Goal: Task Accomplishment & Management: Use online tool/utility

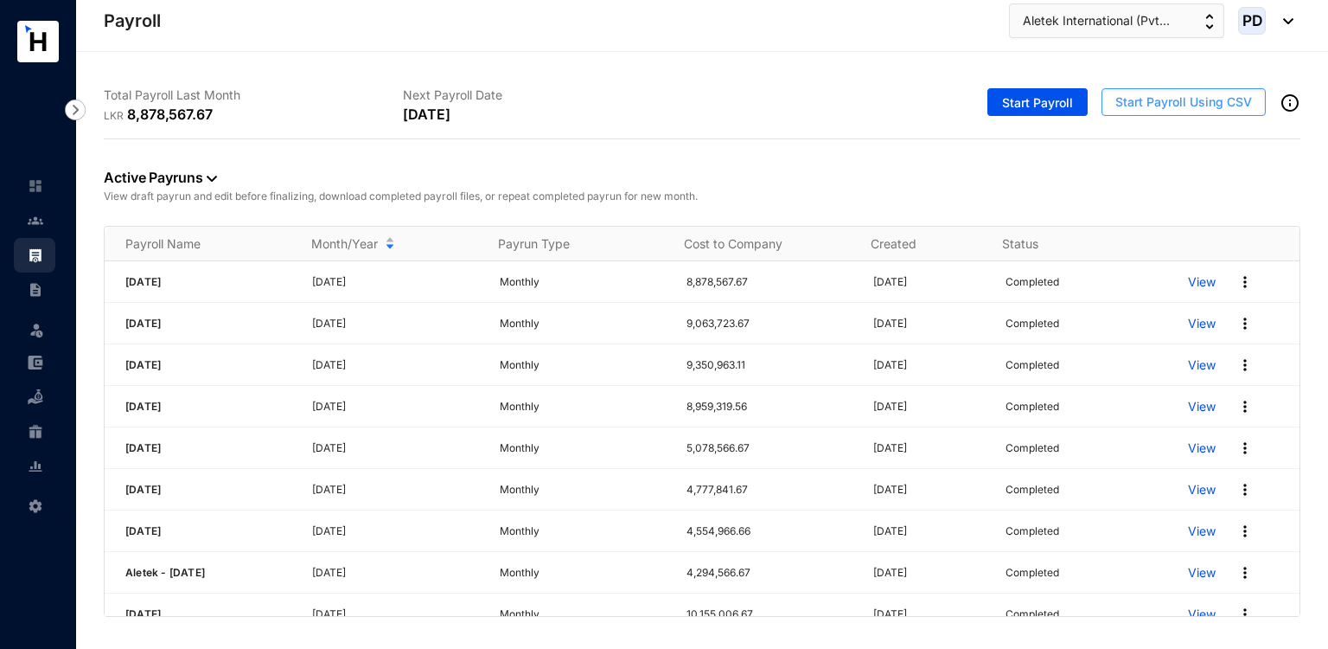
click at [1136, 108] on span "Start Payroll Using CSV" at bounding box center [1184, 101] width 137 height 17
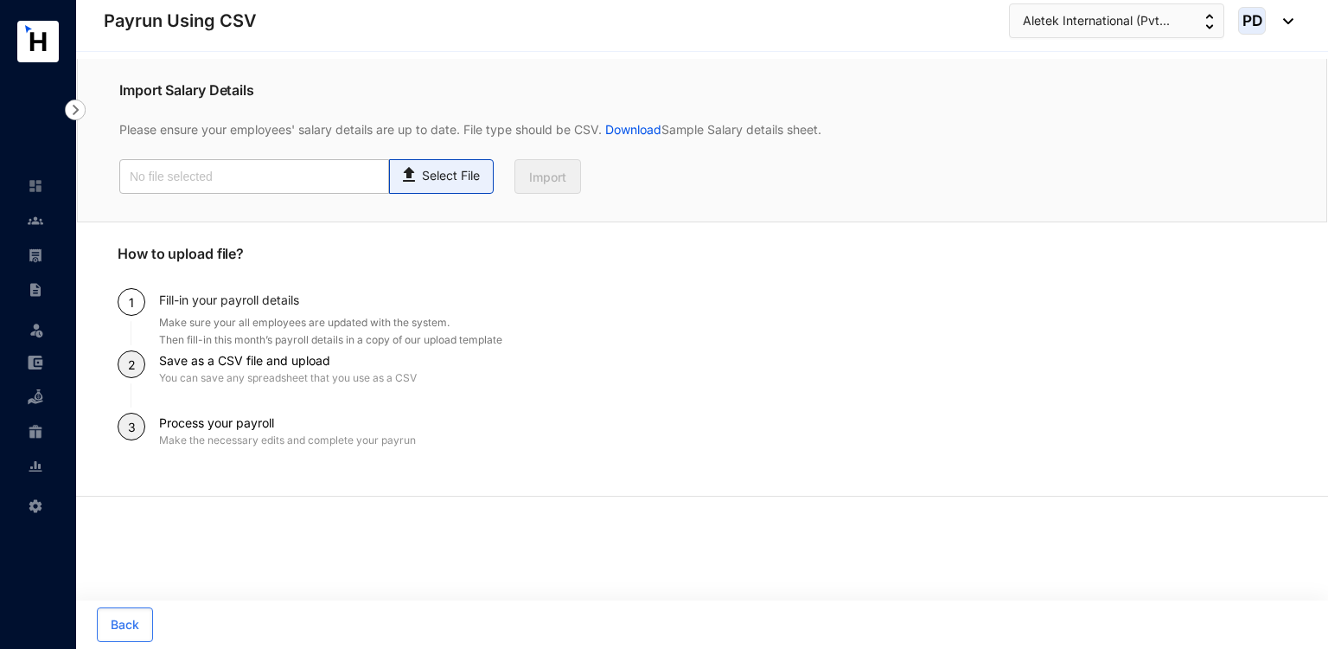
click at [419, 174] on img at bounding box center [410, 172] width 23 height 25
click at [0, 0] on input "Select File" at bounding box center [0, 0] width 0 height 0
type input "Payroll Upload File - Staff.csv"
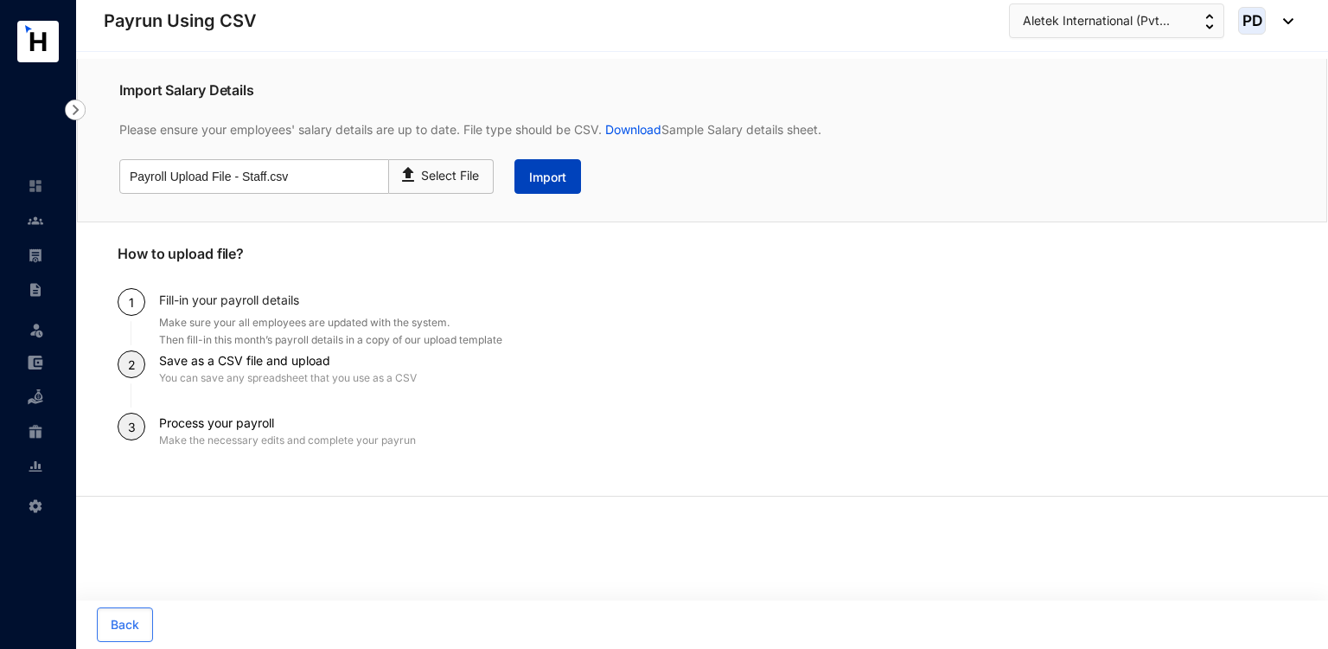
click at [555, 180] on span "Import" at bounding box center [547, 177] width 37 height 17
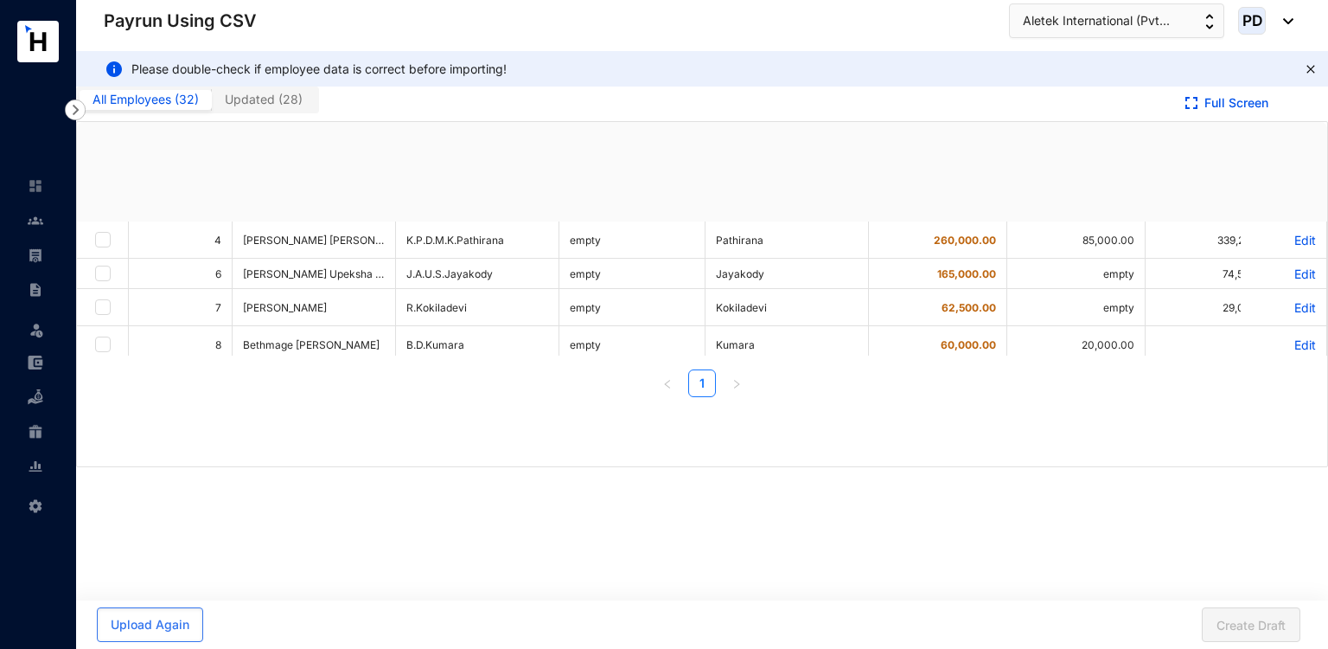
checkbox input "true"
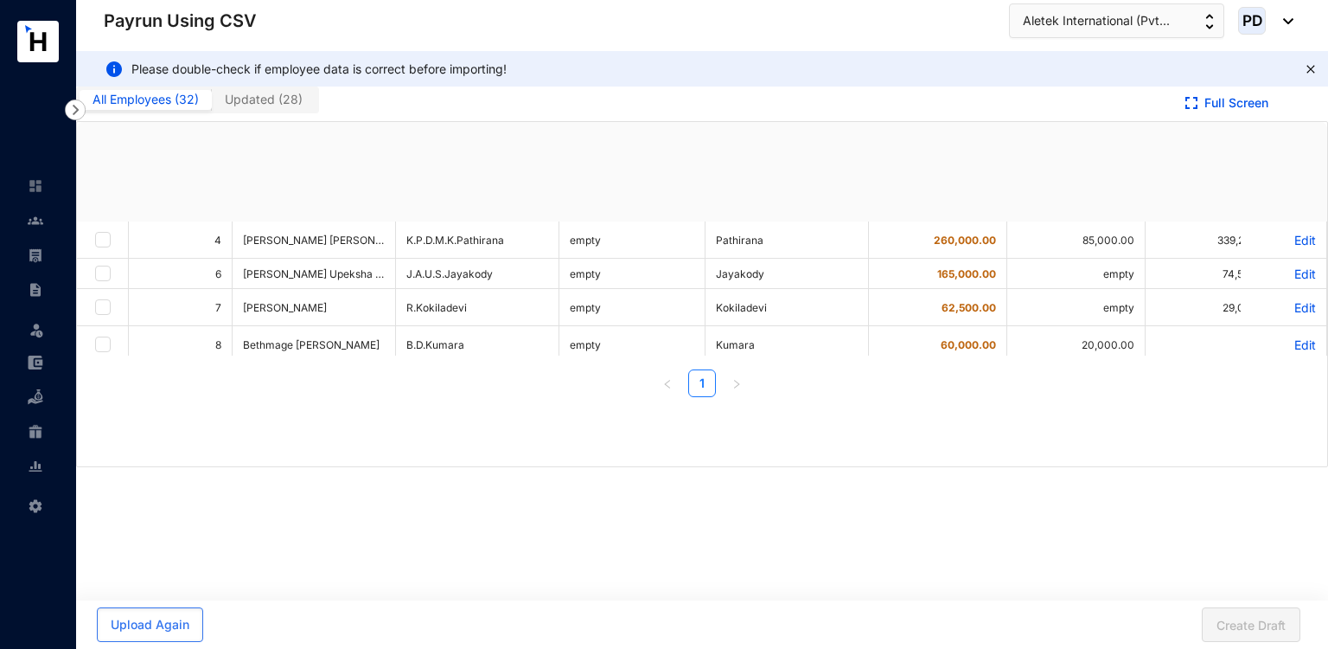
checkbox input "true"
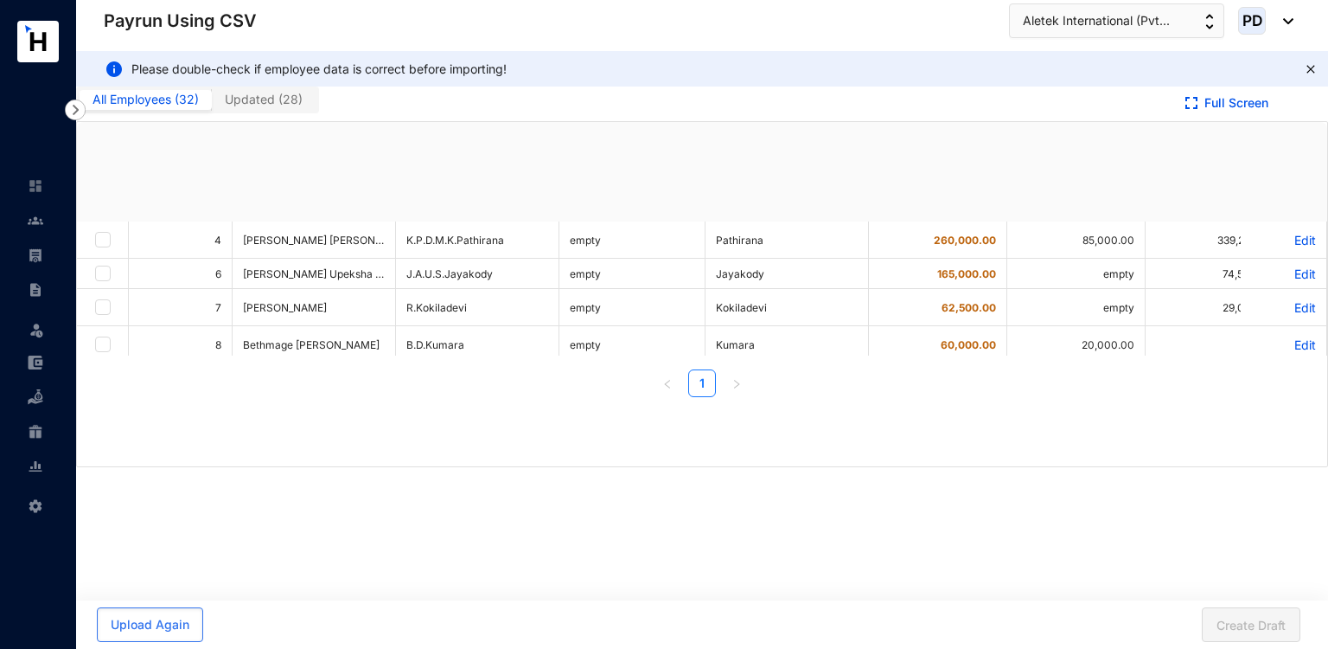
checkbox input "true"
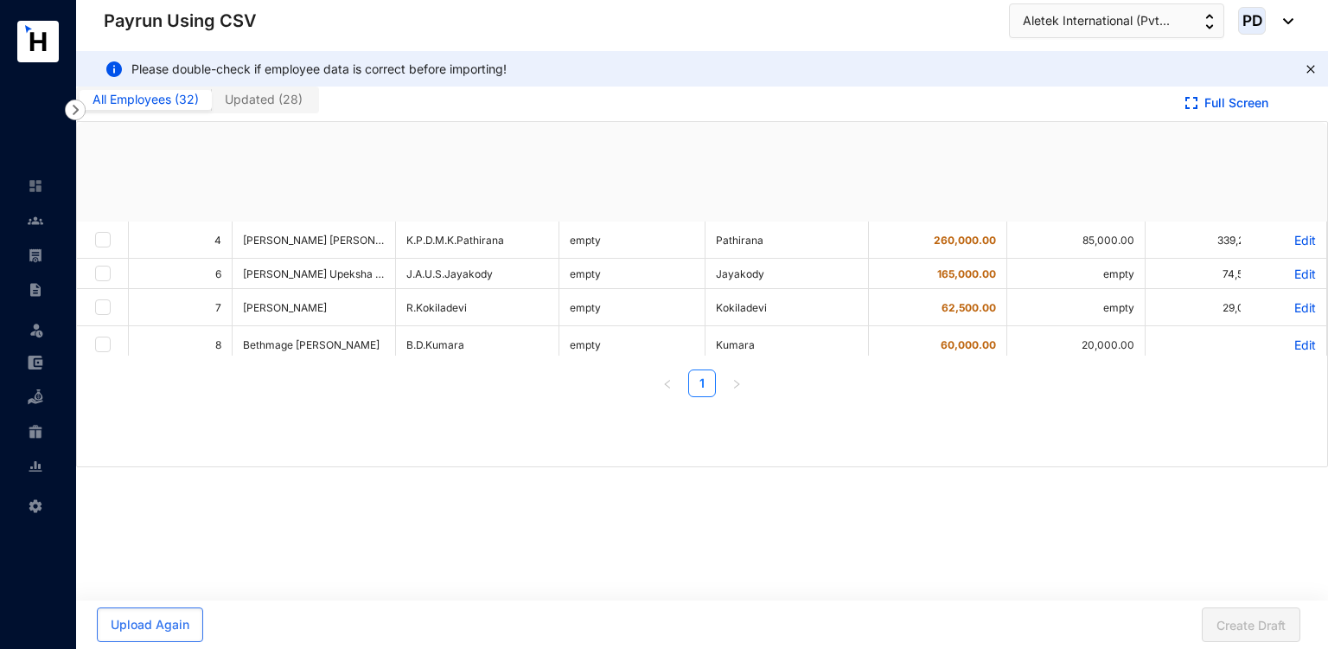
checkbox input "true"
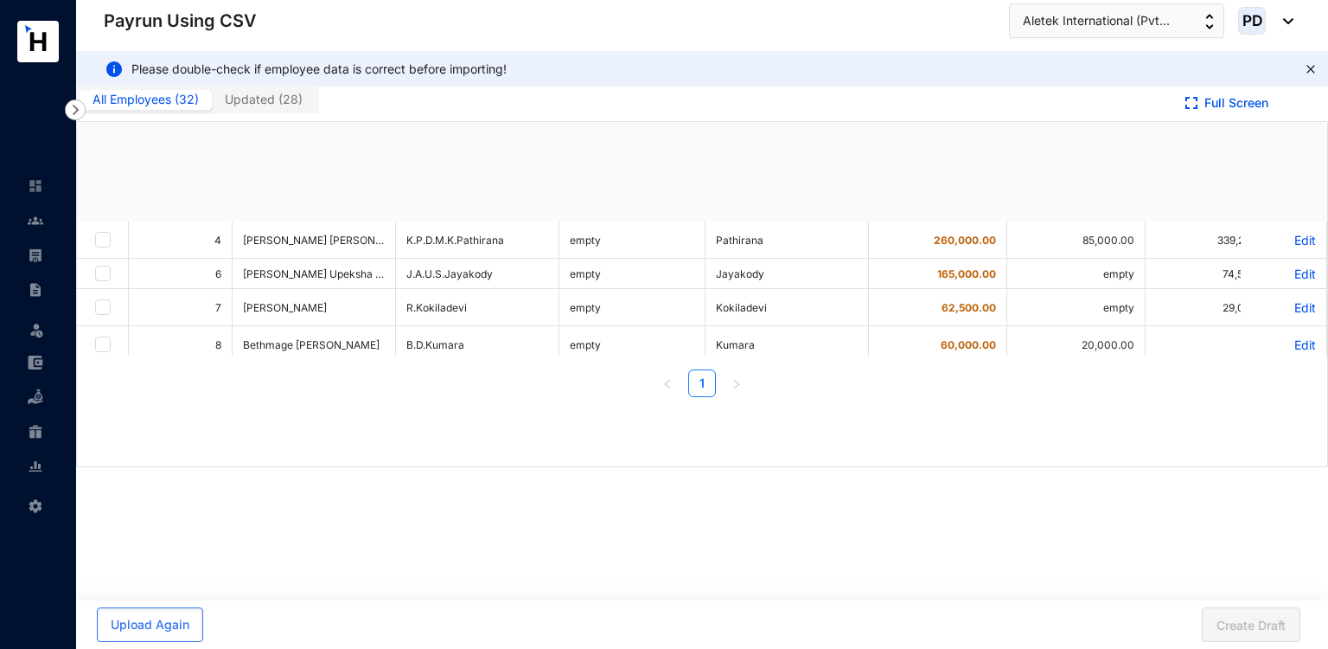
checkbox input "true"
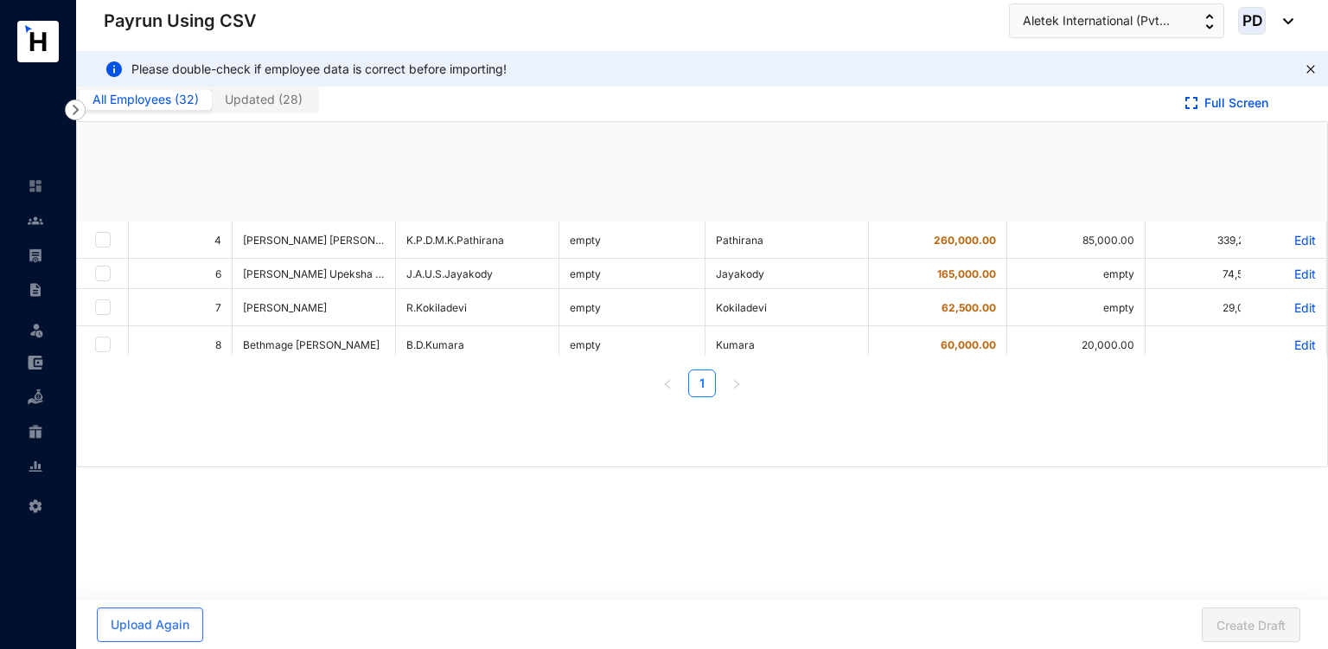
checkbox input "true"
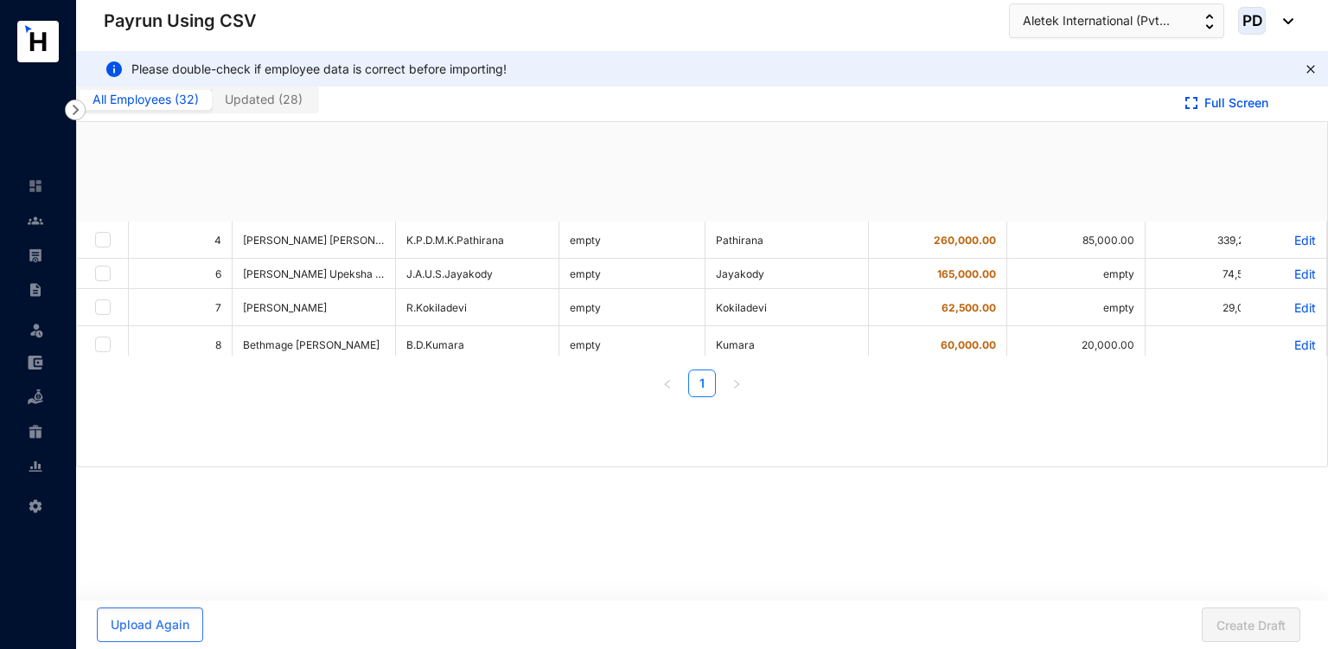
checkbox input "true"
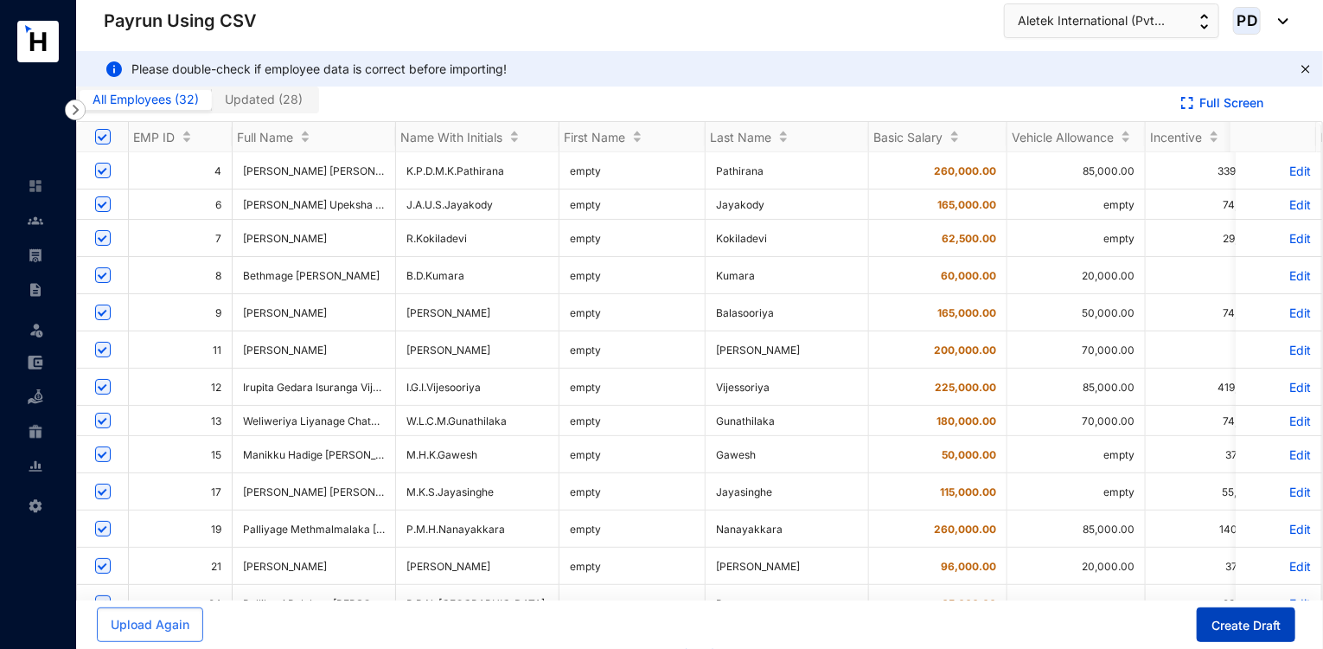
click at [1263, 636] on button "Create Draft" at bounding box center [1246, 624] width 99 height 35
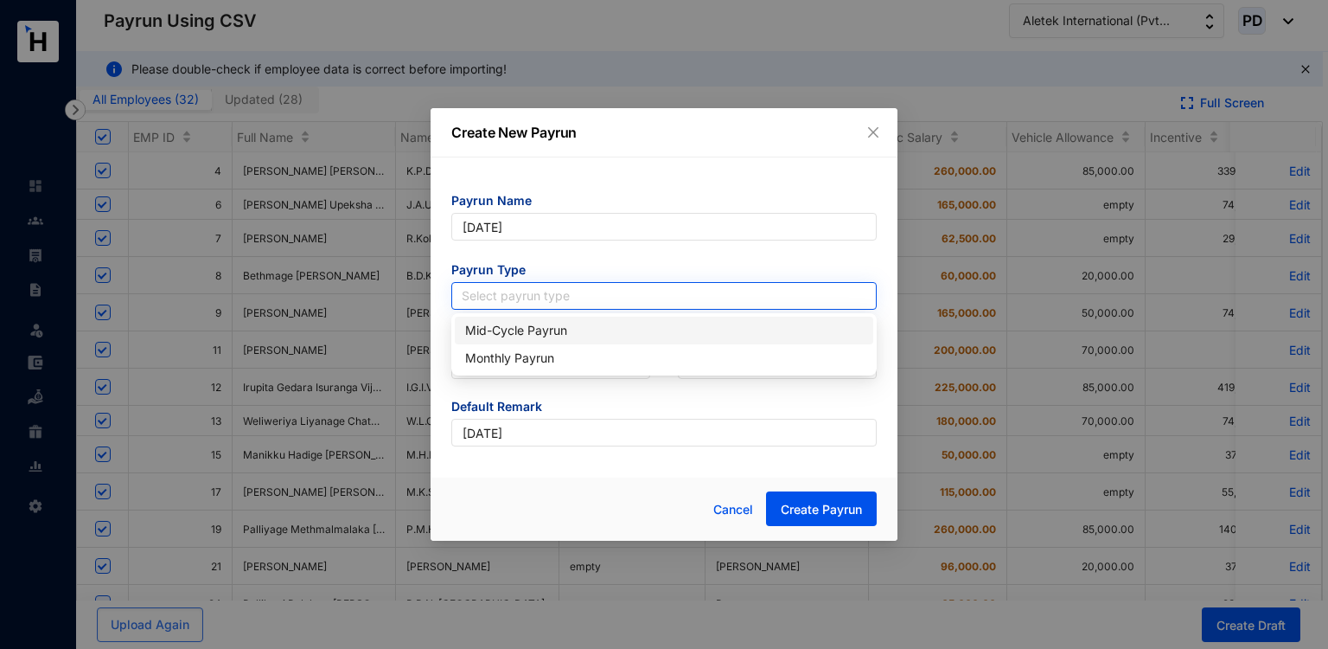
click at [678, 303] on input "search" at bounding box center [664, 296] width 405 height 26
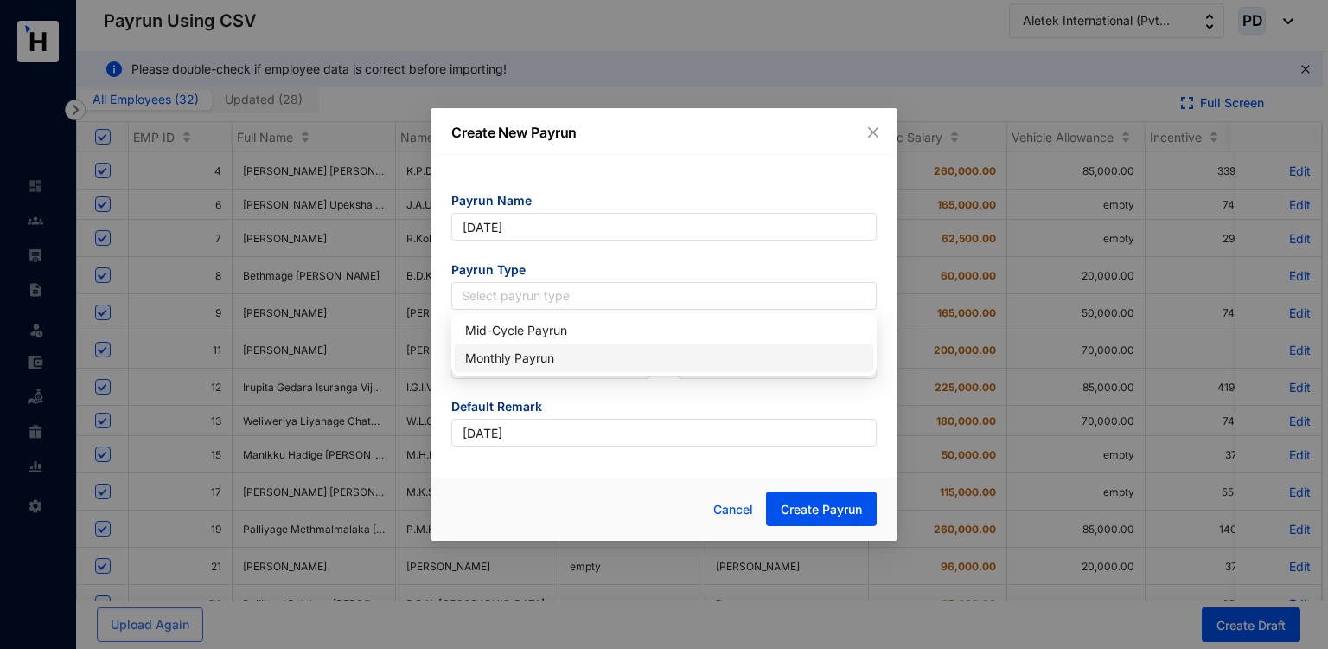
click at [520, 356] on div "Monthly Payrun" at bounding box center [664, 358] width 398 height 19
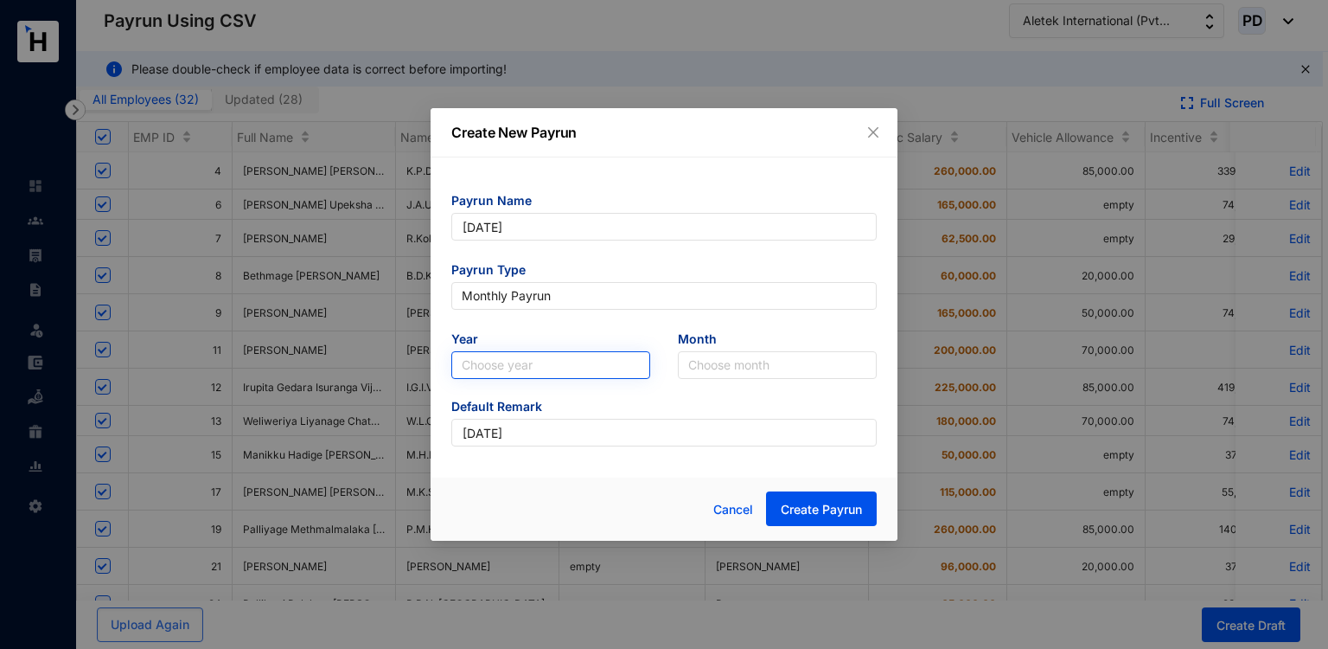
click at [565, 353] on input "search" at bounding box center [551, 365] width 178 height 26
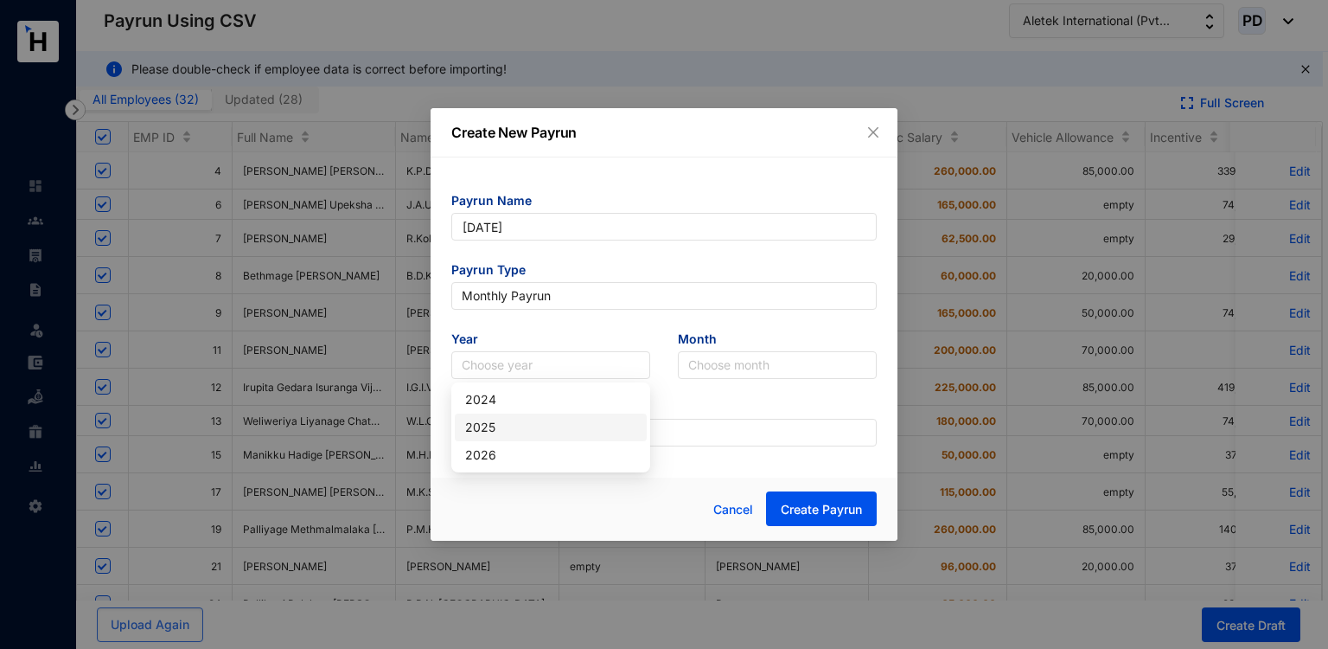
click at [493, 425] on div "2025" at bounding box center [550, 427] width 171 height 19
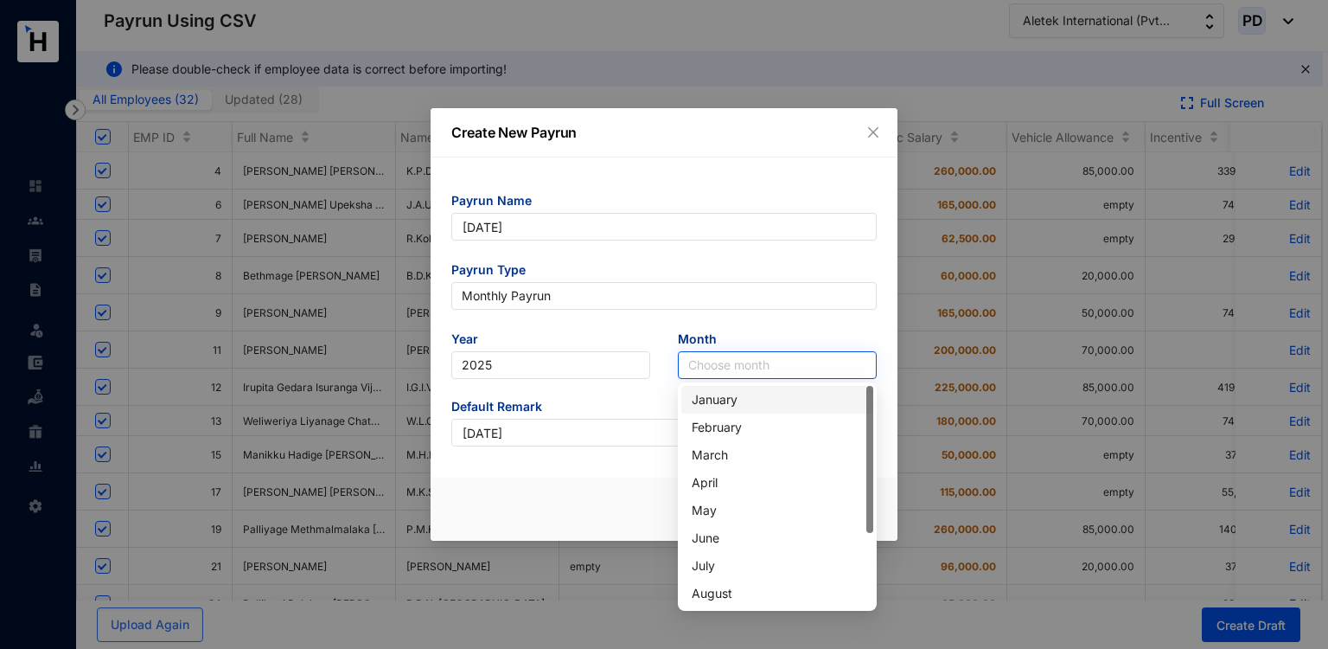
click at [735, 364] on input "search" at bounding box center [777, 365] width 178 height 26
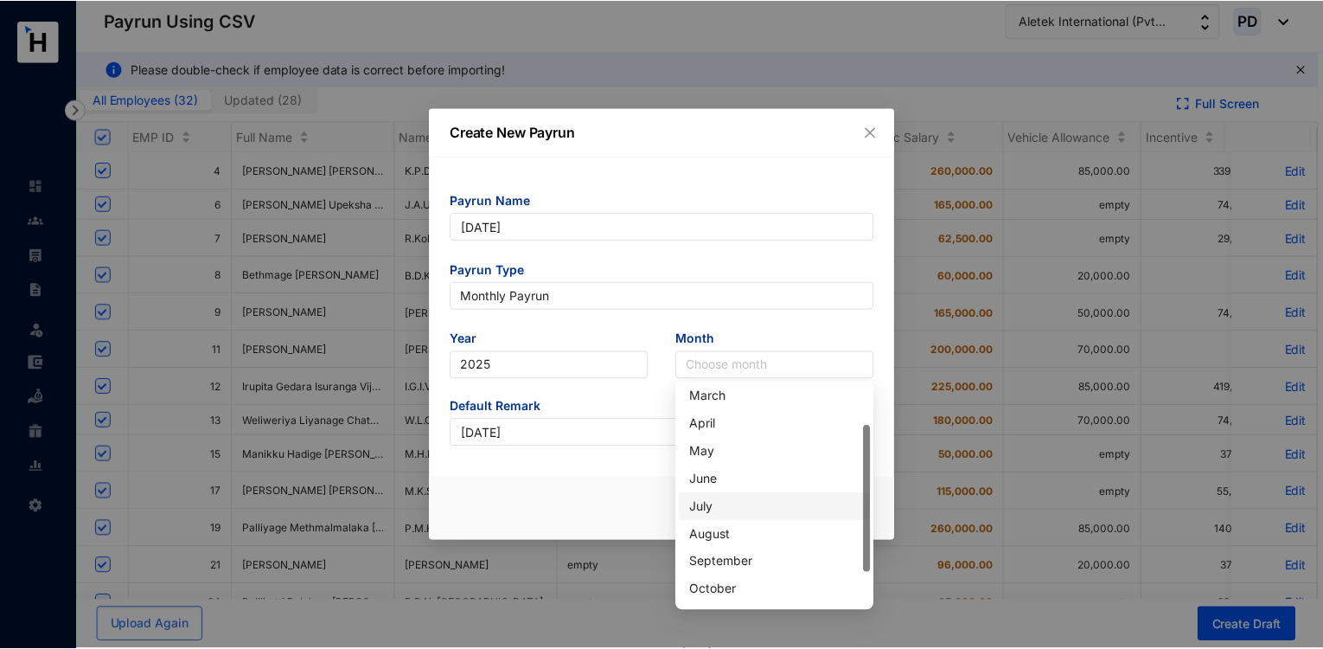
scroll to position [59, 0]
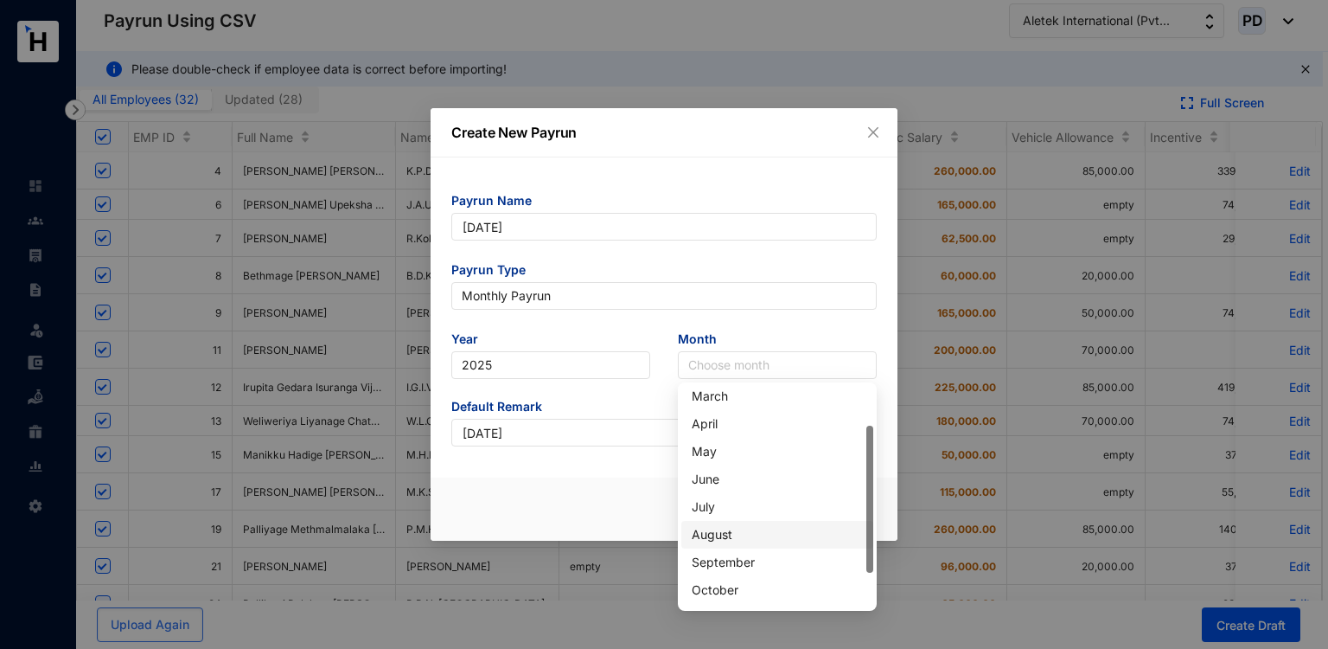
click at [728, 537] on div "August" at bounding box center [777, 534] width 171 height 19
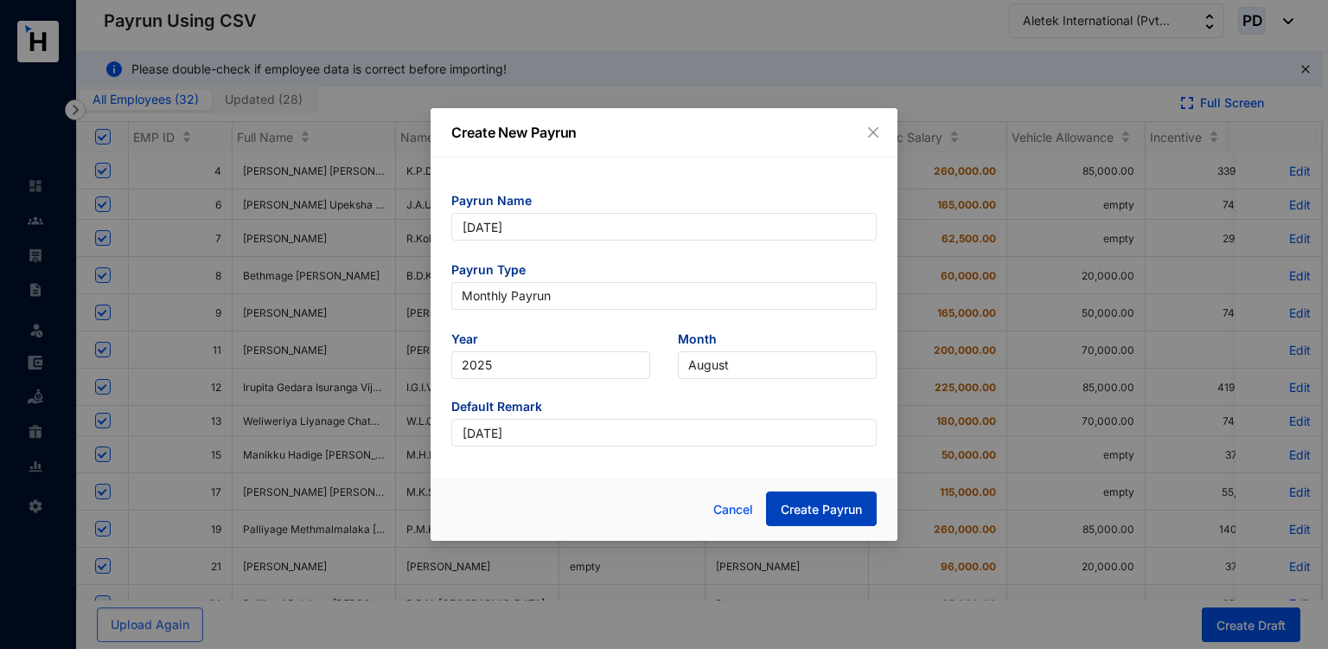
click at [797, 503] on span "Create Payrun" at bounding box center [821, 509] width 81 height 17
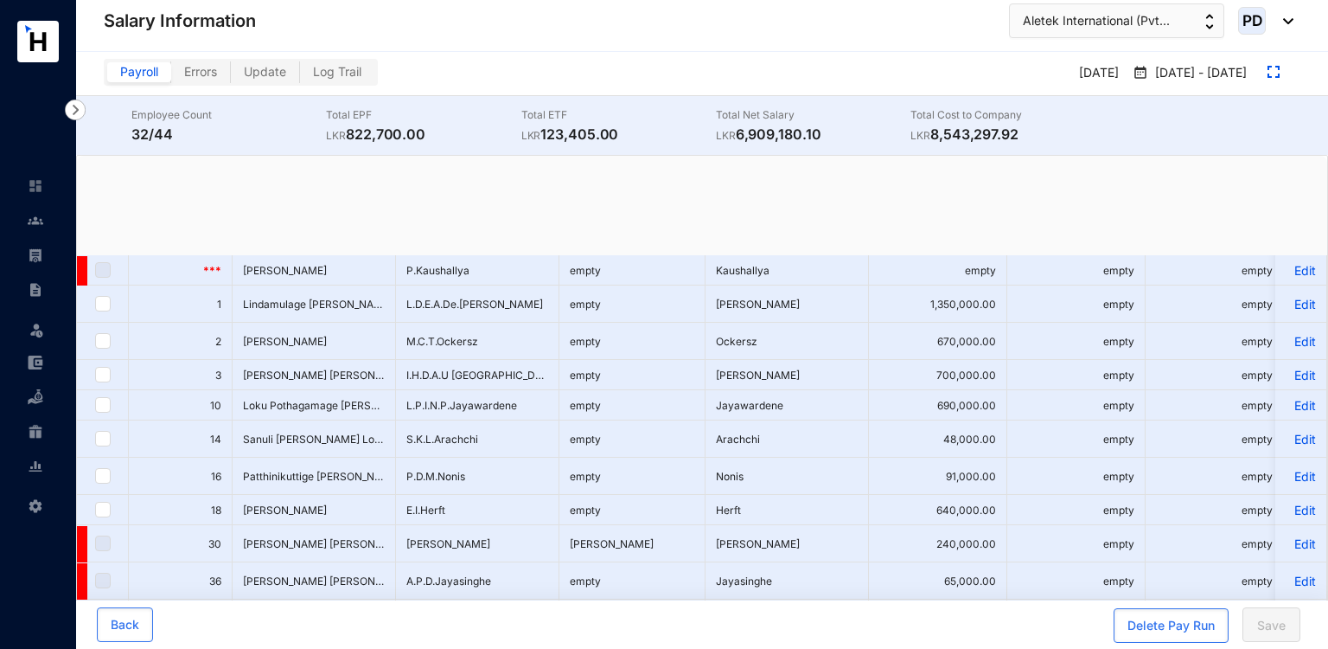
checkbox input "true"
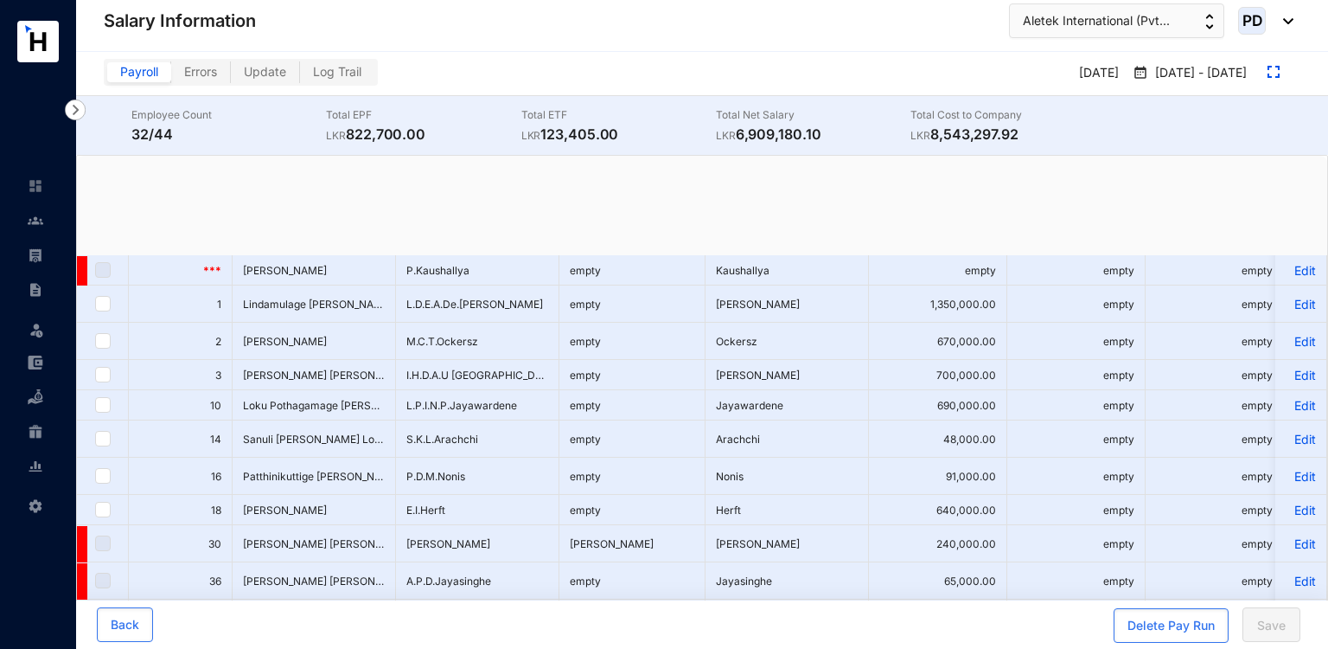
checkbox input "true"
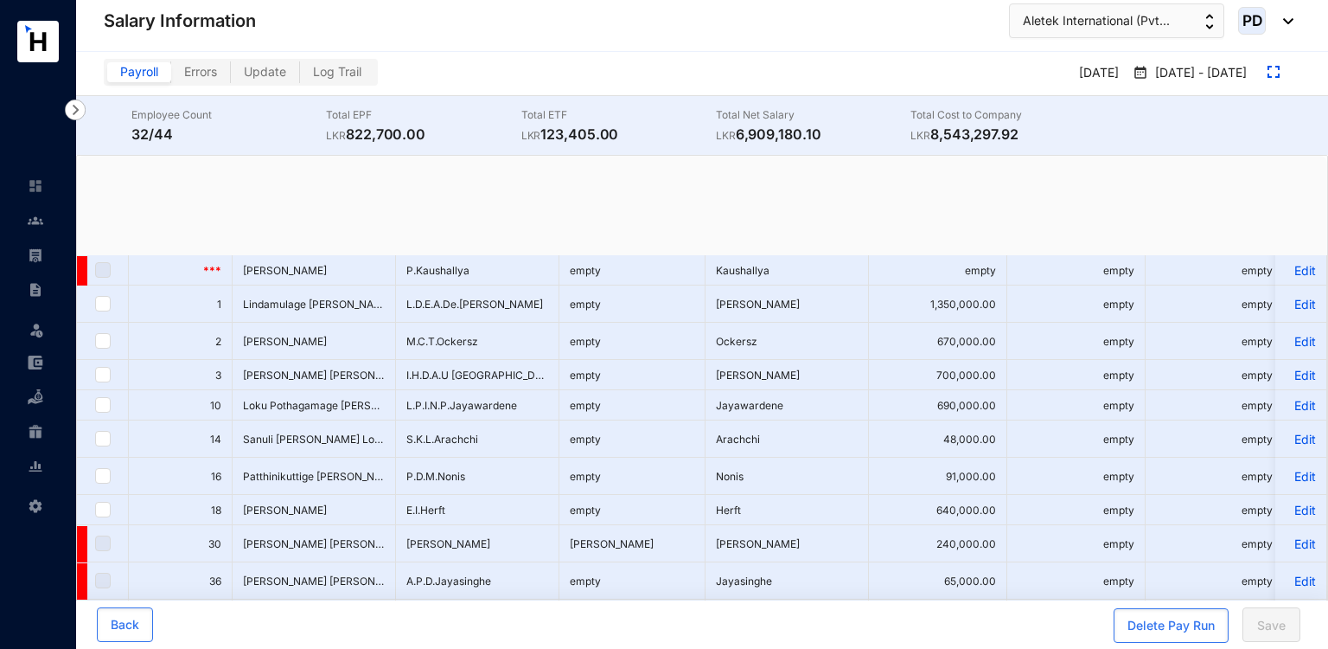
checkbox input "true"
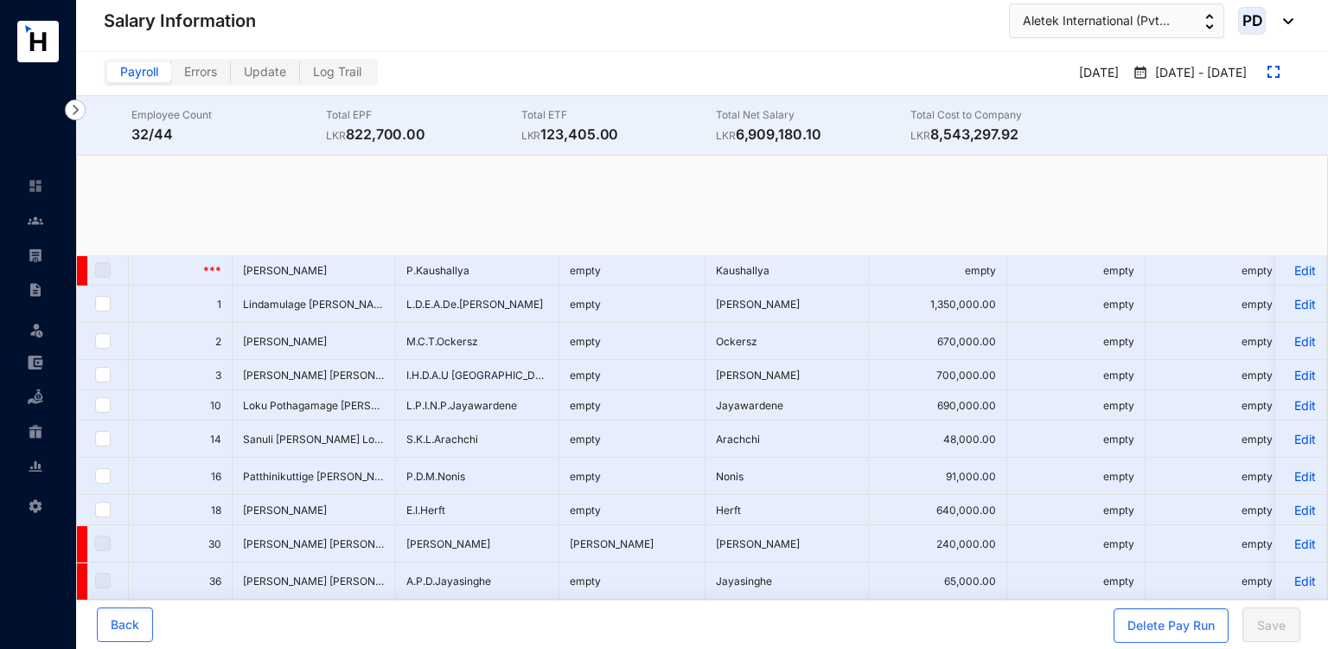
checkbox input "true"
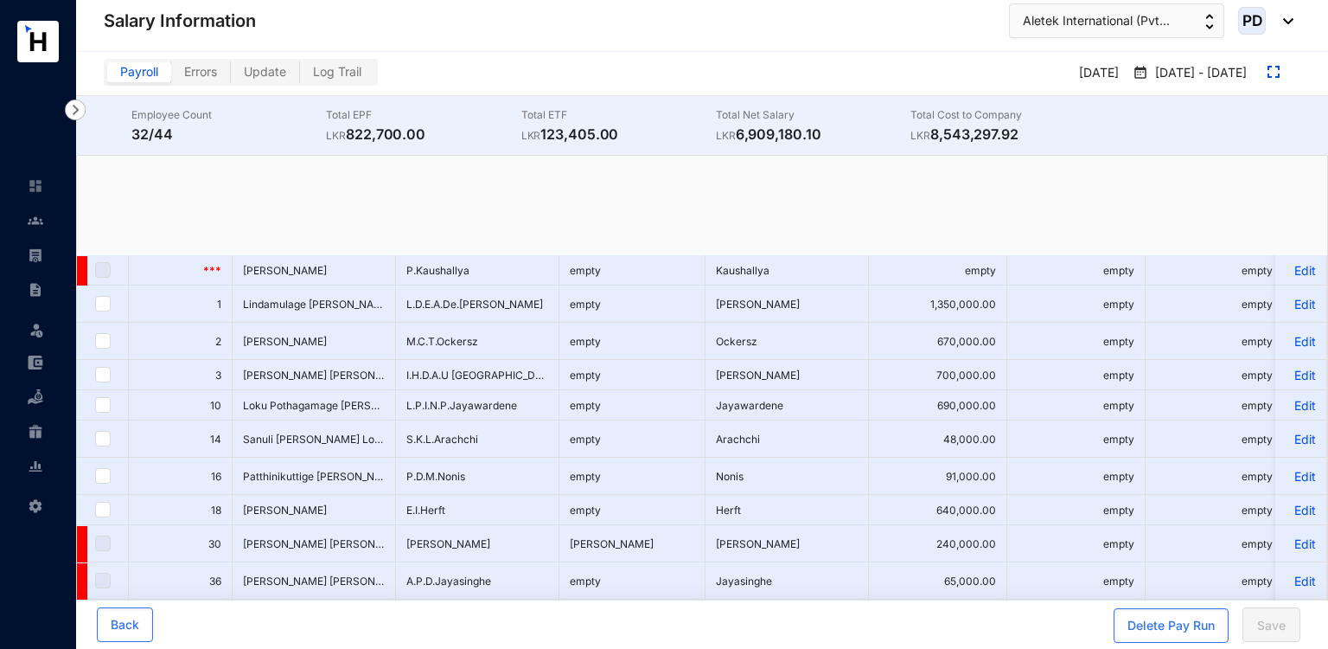
checkbox input "true"
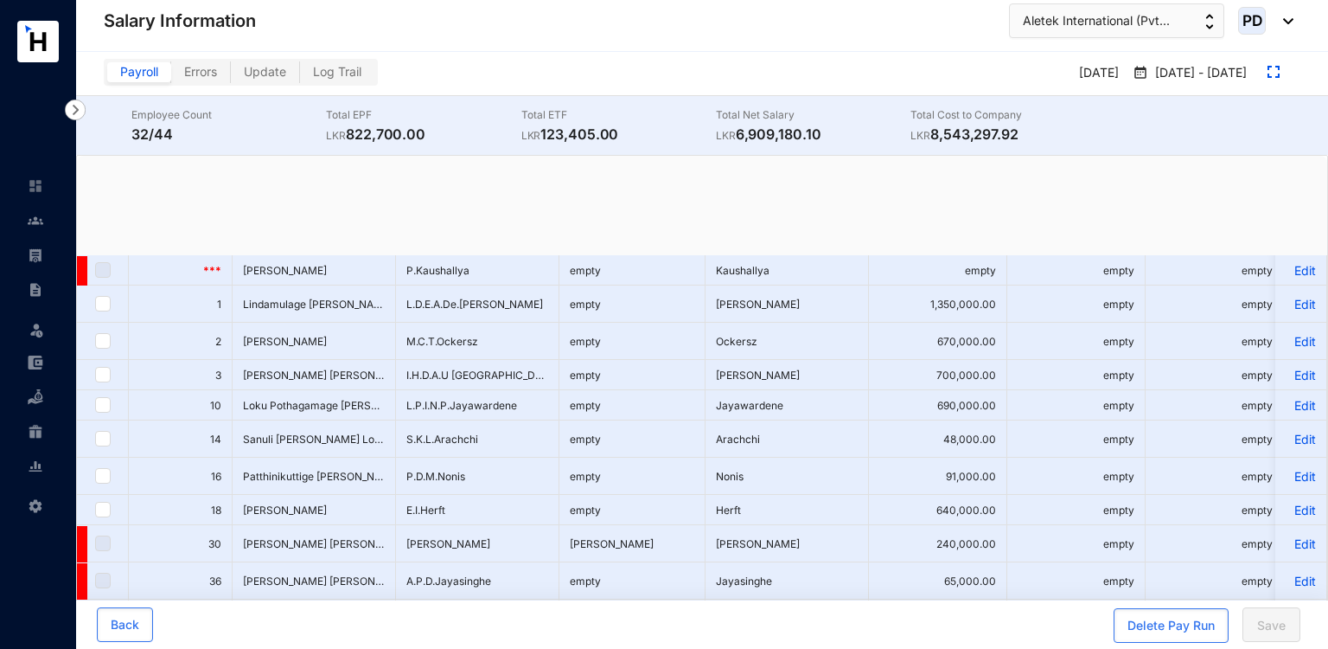
checkbox input "true"
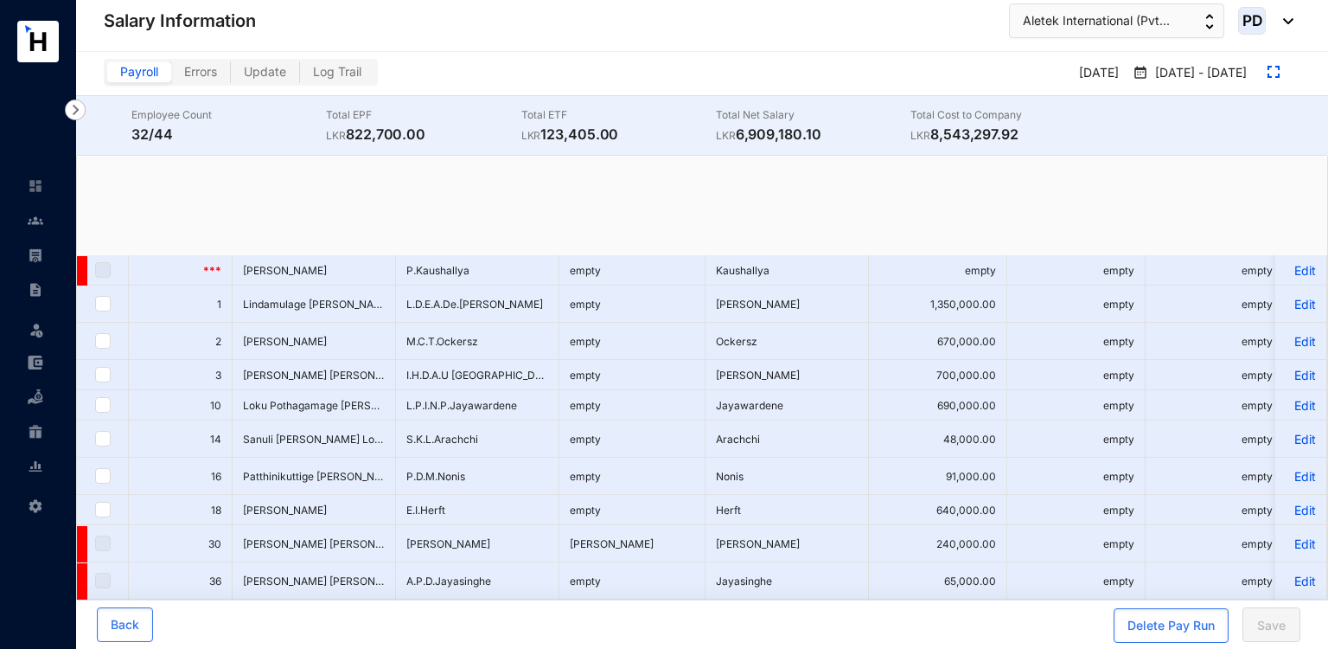
checkbox input "true"
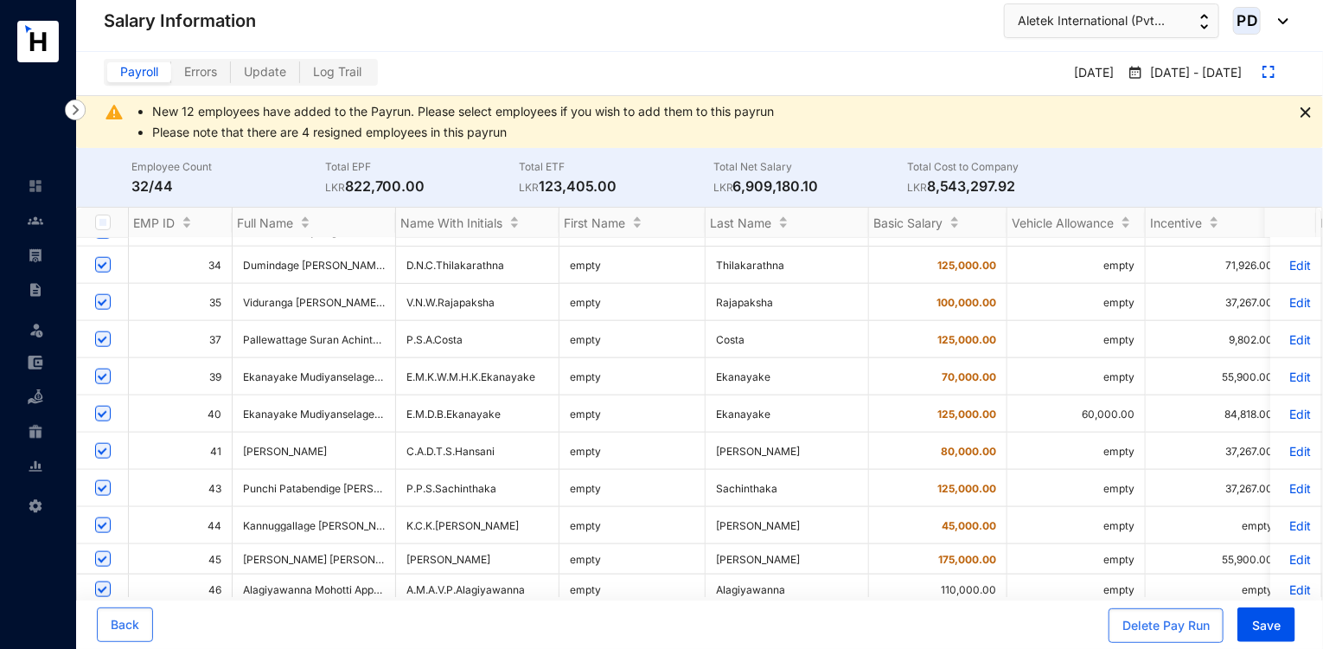
scroll to position [52, 0]
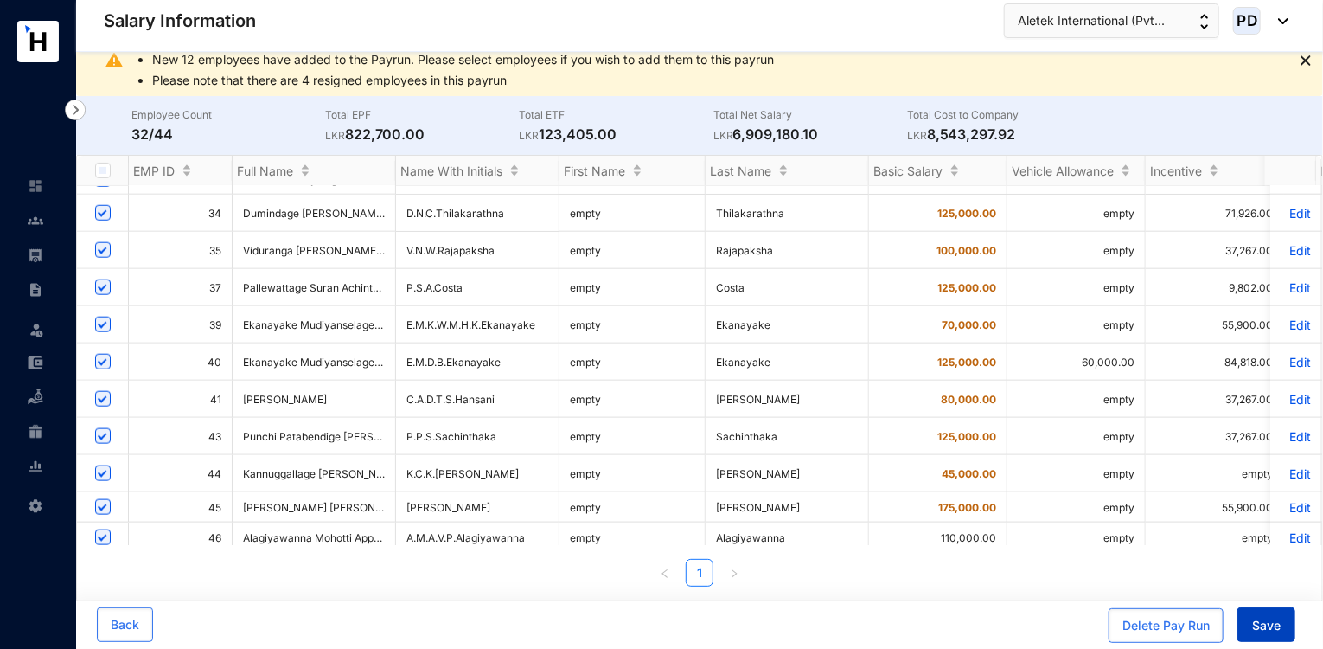
click at [1265, 613] on button "Save" at bounding box center [1267, 624] width 58 height 35
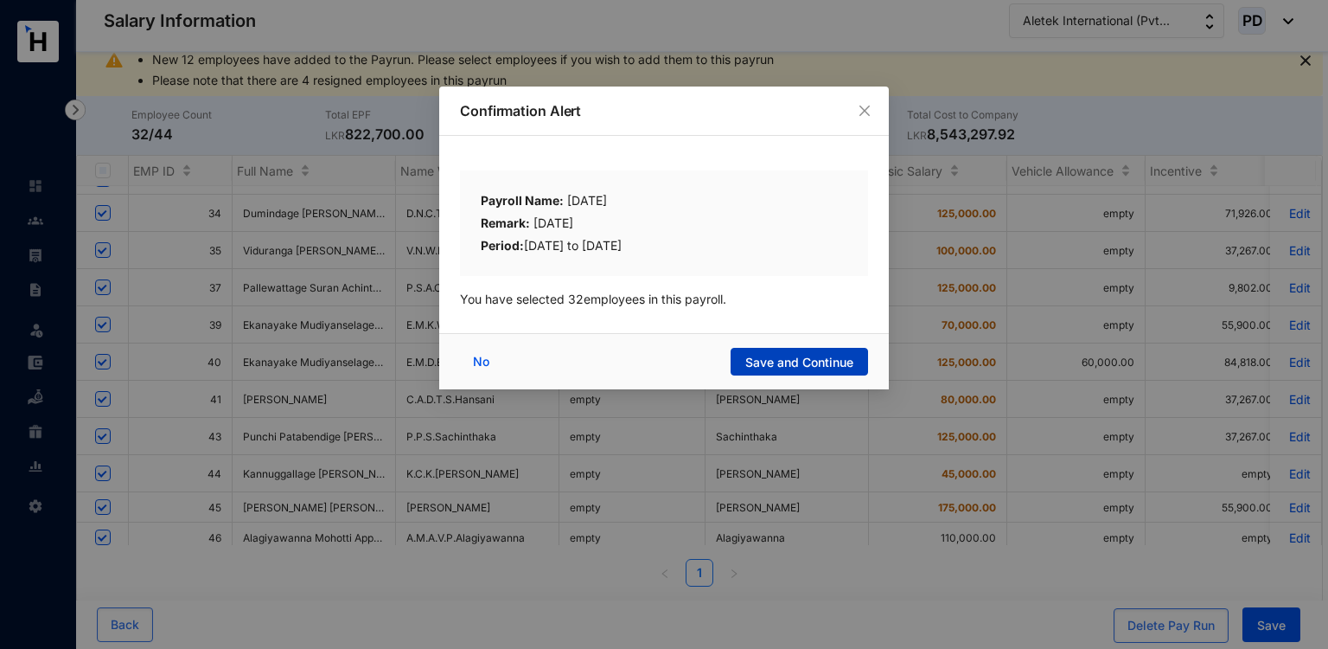
click at [830, 363] on span "Save and Continue" at bounding box center [799, 362] width 108 height 17
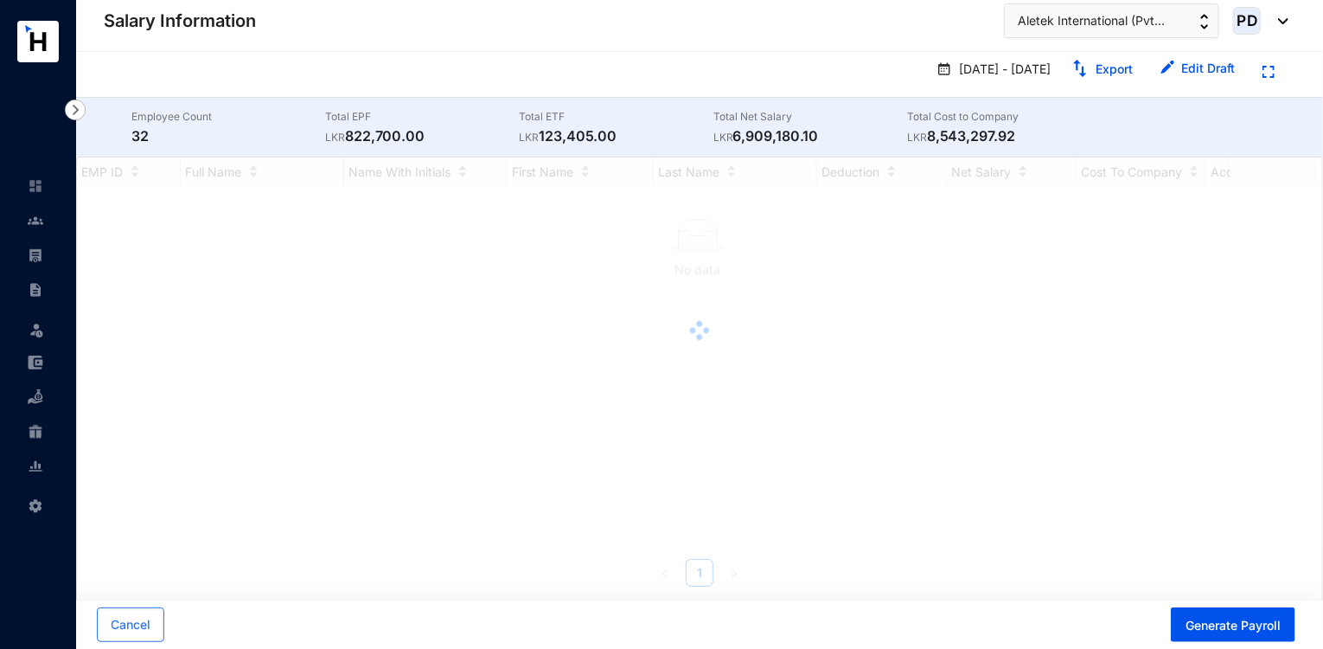
scroll to position [0, 0]
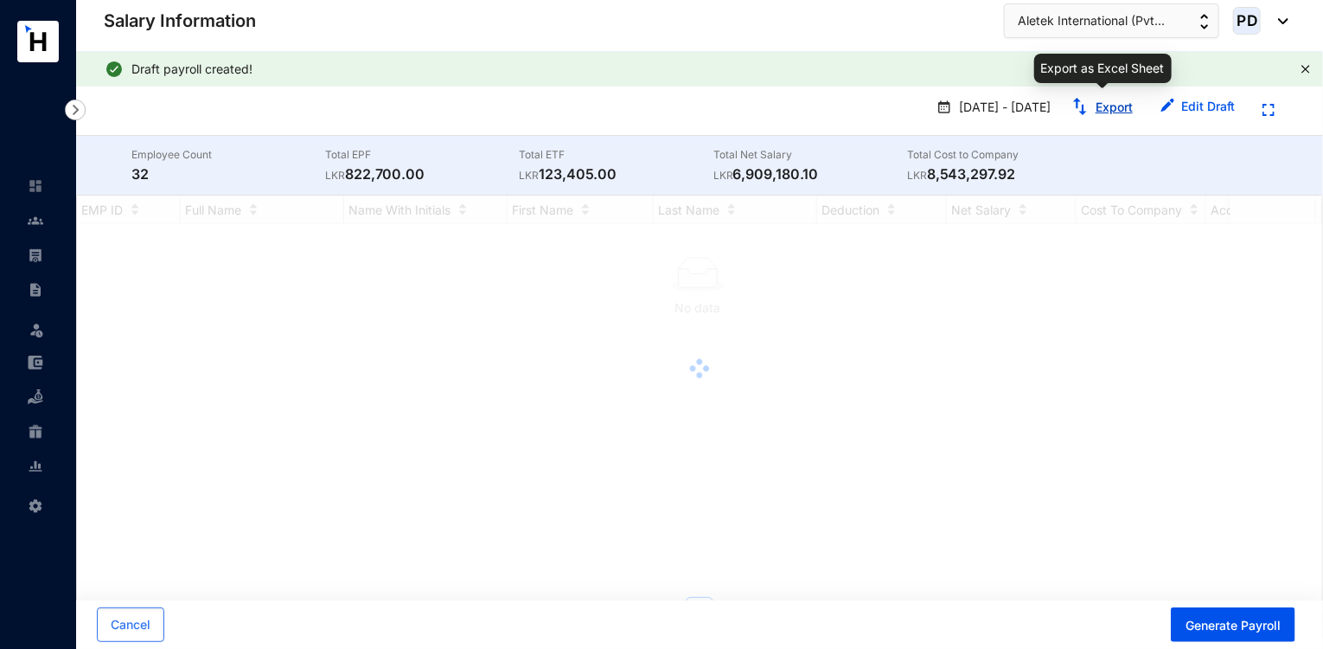
click at [1110, 109] on link "Export" at bounding box center [1114, 106] width 37 height 15
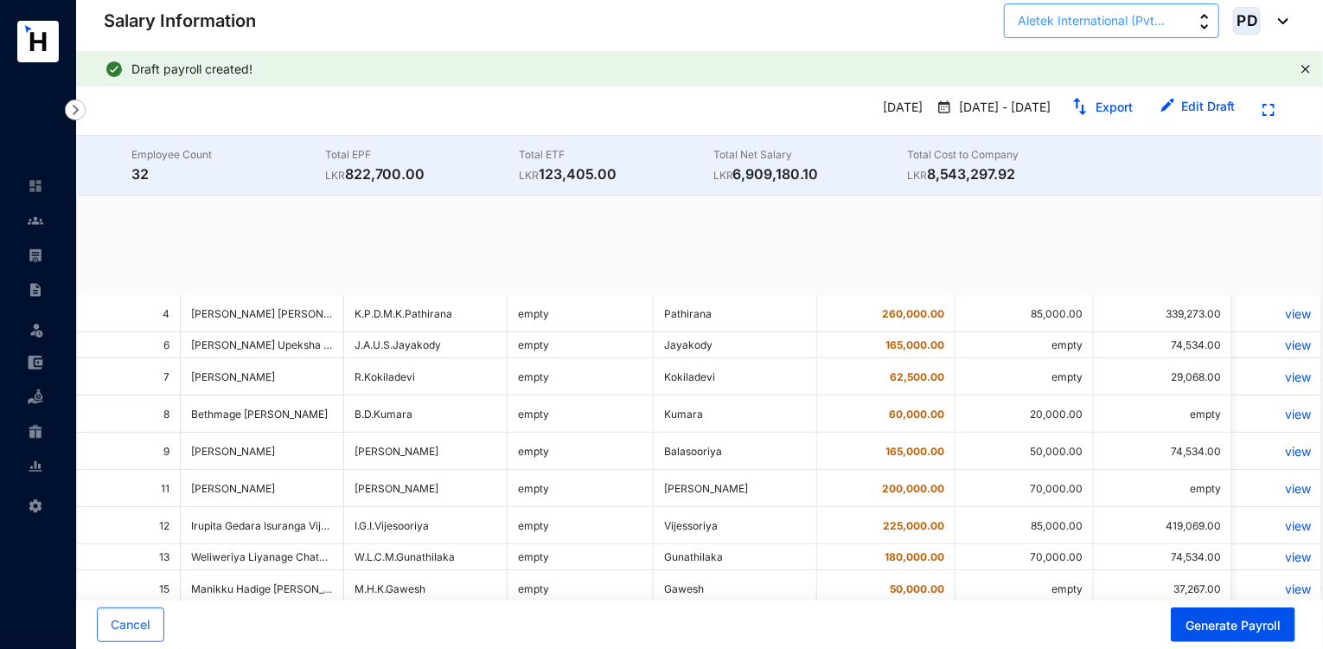
click at [1118, 25] on span "Aletek International (Pvt..." at bounding box center [1091, 20] width 147 height 19
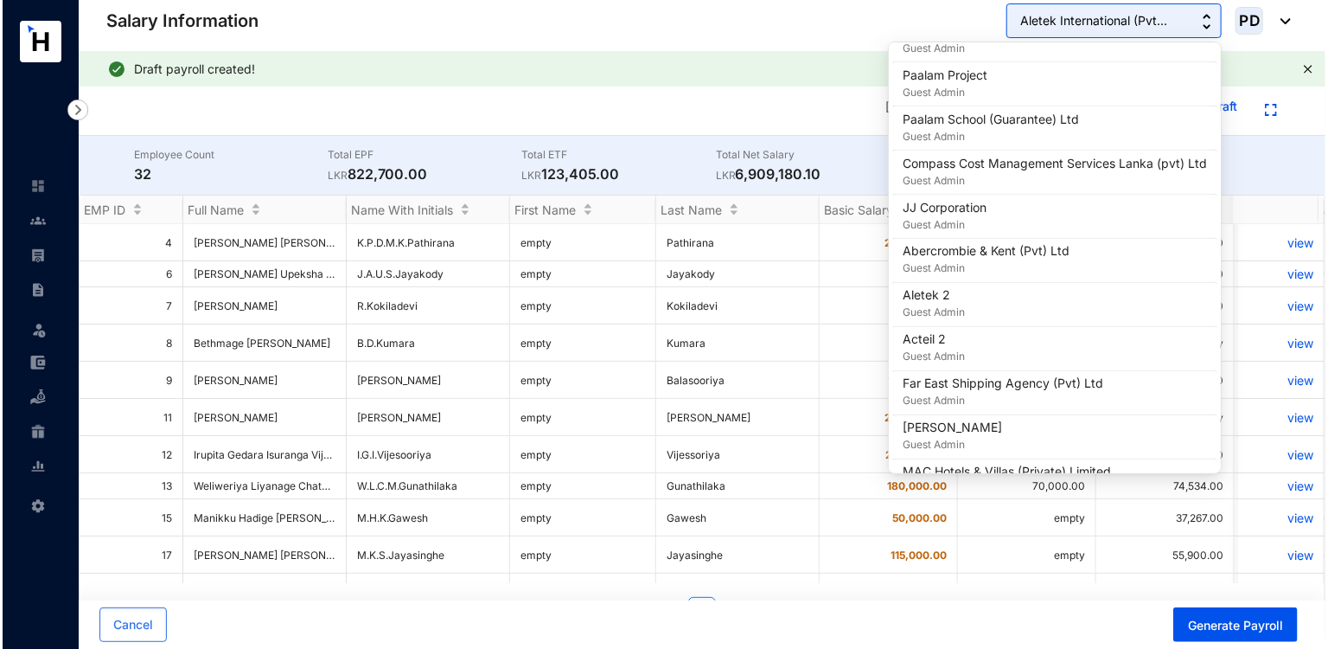
scroll to position [1535, 0]
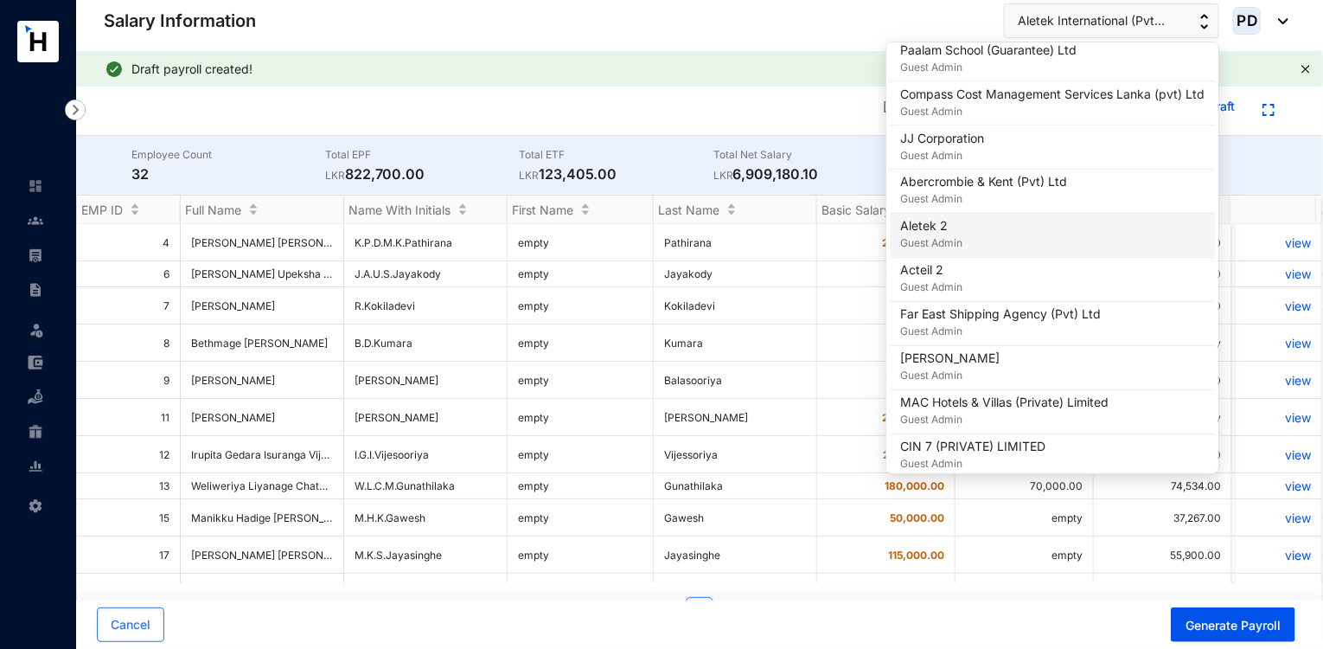
click at [973, 240] on div "Aletek 2 Guest Admin" at bounding box center [1052, 235] width 304 height 35
